Goal: Task Accomplishment & Management: Use online tool/utility

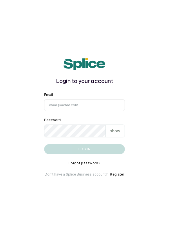
click at [79, 111] on input "Email" at bounding box center [84, 105] width 81 height 12
type input "[EMAIL_ADDRESS][DOMAIN_NAME]"
click at [44, 144] on button "Log in" at bounding box center [84, 149] width 81 height 10
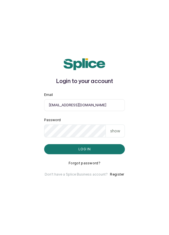
click at [86, 154] on button "Log in" at bounding box center [84, 149] width 81 height 10
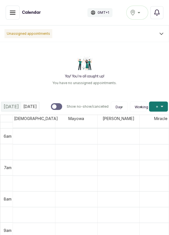
scroll to position [189, 0]
click at [142, 13] on div "Ikoyi" at bounding box center [137, 12] width 15 height 7
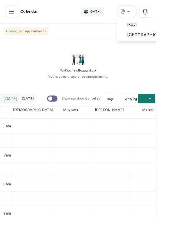
click at [158, 40] on span "[GEOGRAPHIC_DATA]" at bounding box center [157, 37] width 40 height 7
